Goal: Information Seeking & Learning: Learn about a topic

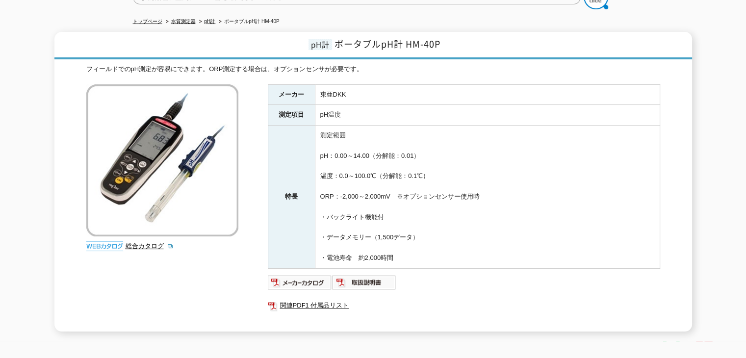
scroll to position [49, 0]
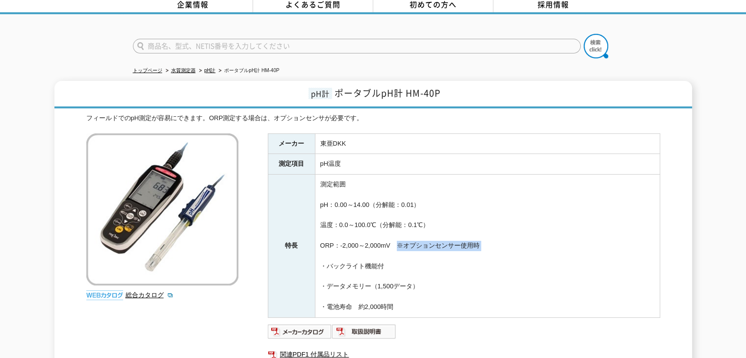
click at [392, 253] on td "測定範囲 pH：0.00～14.00（分解能：0.01） 温度：0.0～100.0℃（分解能：0.1℃） ORP：-2,000～2,000mV　※オプションセ…" at bounding box center [487, 246] width 345 height 143
click at [390, 257] on td "測定範囲 pH：0.00～14.00（分解能：0.01） 温度：0.0～100.0℃（分解能：0.1℃） ORP：-2,000～2,000mV　※オプションセ…" at bounding box center [487, 246] width 345 height 143
click at [398, 214] on td "測定範囲 pH：0.00～14.00（分解能：0.01） 温度：0.0～100.0℃（分解能：0.1℃） ORP：-2,000～2,000mV　※オプションセ…" at bounding box center [487, 246] width 345 height 143
click at [398, 201] on td "測定範囲 pH：0.00～14.00（分解能：0.01） 温度：0.0～100.0℃（分解能：0.1℃） ORP：-2,000～2,000mV　※オプションセ…" at bounding box center [487, 246] width 345 height 143
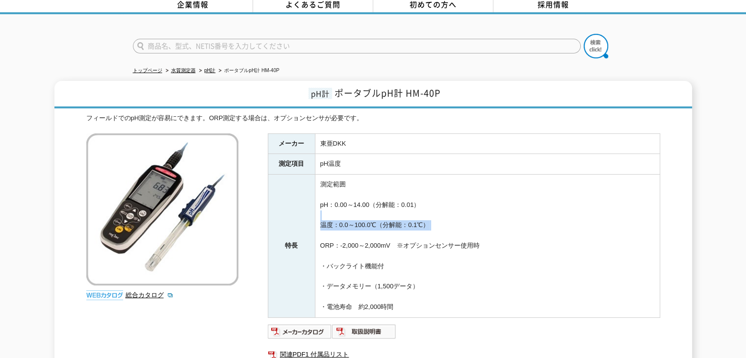
click at [389, 237] on td "測定範囲 pH：0.00～14.00（分解能：0.01） 温度：0.0～100.0℃（分解能：0.1℃） ORP：-2,000～2,000mV　※オプションセ…" at bounding box center [487, 246] width 345 height 143
click at [388, 239] on td "測定範囲 pH：0.00～14.00（分解能：0.01） 温度：0.0～100.0℃（分解能：0.1℃） ORP：-2,000～2,000mV　※オプションセ…" at bounding box center [487, 246] width 345 height 143
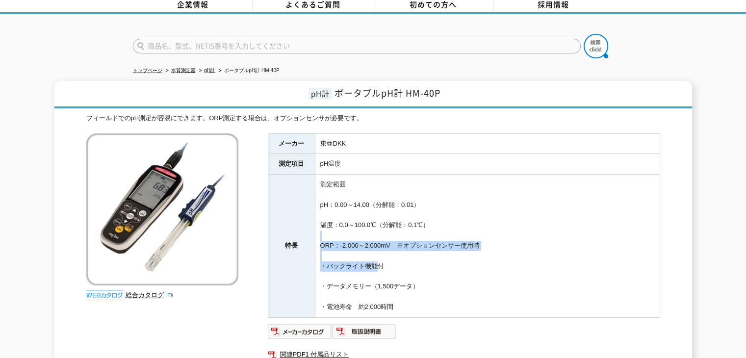
drag, startPoint x: 369, startPoint y: 263, endPoint x: 383, endPoint y: 223, distance: 42.5
click at [382, 226] on td "測定範囲 pH：0.00～14.00（分解能：0.01） 温度：0.0～100.0℃（分解能：0.1℃） ORP：-2,000～2,000mV　※オプションセ…" at bounding box center [487, 246] width 345 height 143
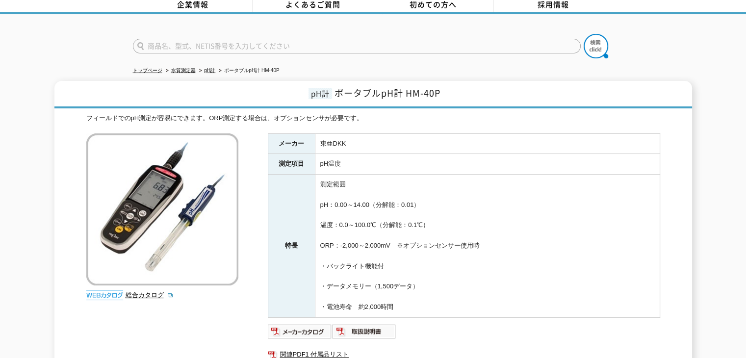
click at [383, 223] on td "測定範囲 pH：0.00～14.00（分解能：0.01） 温度：0.0～100.0℃（分解能：0.1℃） ORP：-2,000～2,000mV　※オプションセ…" at bounding box center [487, 246] width 345 height 143
drag, startPoint x: 383, startPoint y: 253, endPoint x: 381, endPoint y: 261, distance: 8.6
click at [381, 261] on td "測定範囲 pH：0.00～14.00（分解能：0.01） 温度：0.0～100.0℃（分解能：0.1℃） ORP：-2,000～2,000mV　※オプションセ…" at bounding box center [487, 246] width 345 height 143
click at [381, 262] on td "測定範囲 pH：0.00～14.00（分解能：0.01） 温度：0.0～100.0℃（分解能：0.1℃） ORP：-2,000～2,000mV　※オプションセ…" at bounding box center [487, 246] width 345 height 143
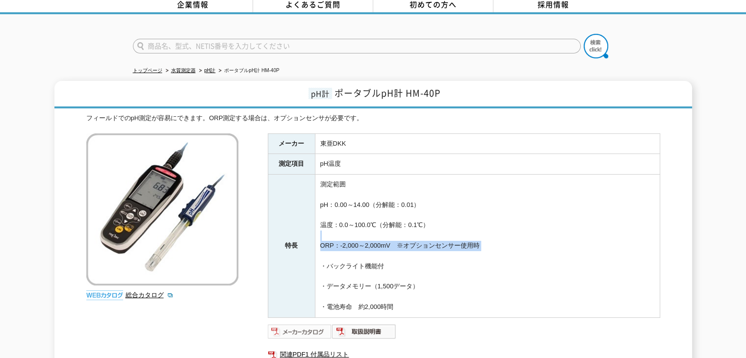
click at [308, 327] on img at bounding box center [300, 332] width 64 height 16
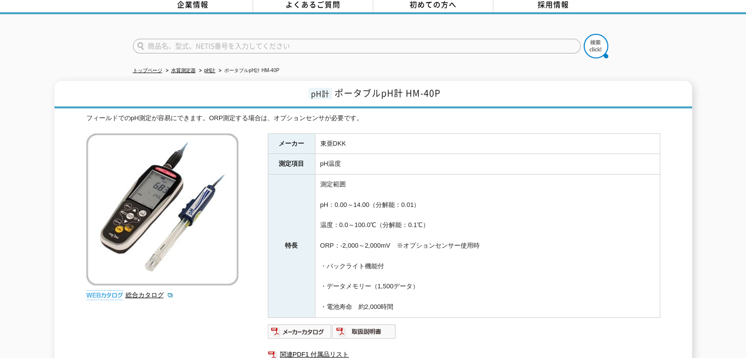
click at [400, 198] on td "測定範囲 pH：0.00～14.00（分解能：0.01） 温度：0.0～100.0℃（分解能：0.1℃） ORP：-2,000～2,000mV　※オプションセ…" at bounding box center [487, 246] width 345 height 143
click at [361, 324] on img at bounding box center [364, 332] width 64 height 16
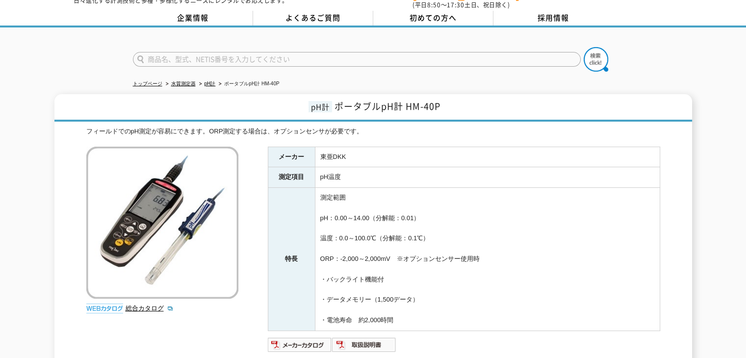
scroll to position [0, 0]
